Goal: Complete application form

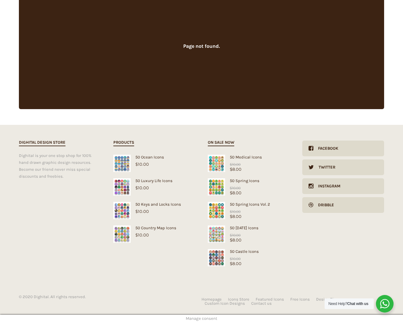
scroll to position [79, 0]
type input "1"
type input "20"
checkbox input "false"
type input "dTjdNQKi"
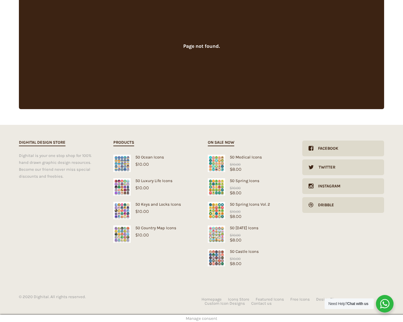
type input "[EMAIL_ADDRESS][DOMAIN_NAME]"
checkbox input "false"
select select "dark"
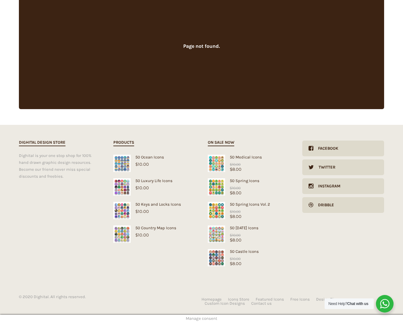
scroll to position [0, 0]
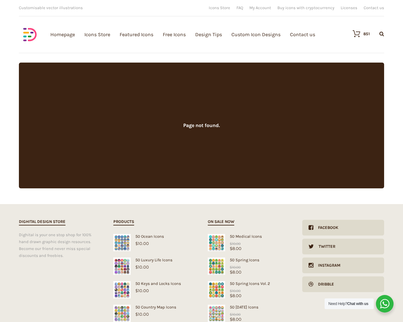
scroll to position [79, 0]
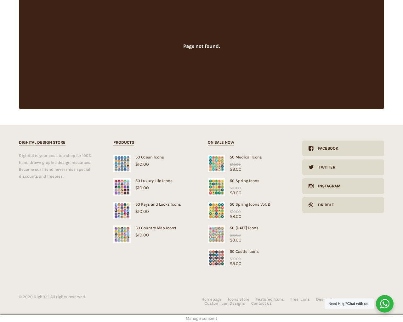
click at [186, 171] on input "Hide Price" at bounding box center [188, 173] width 4 height 4
checkbox input "true"
click at [186, 277] on input "Send me a copy of this e-mail" at bounding box center [188, 279] width 4 height 4
checkbox input "true"
